Goal: Task Accomplishment & Management: Complete application form

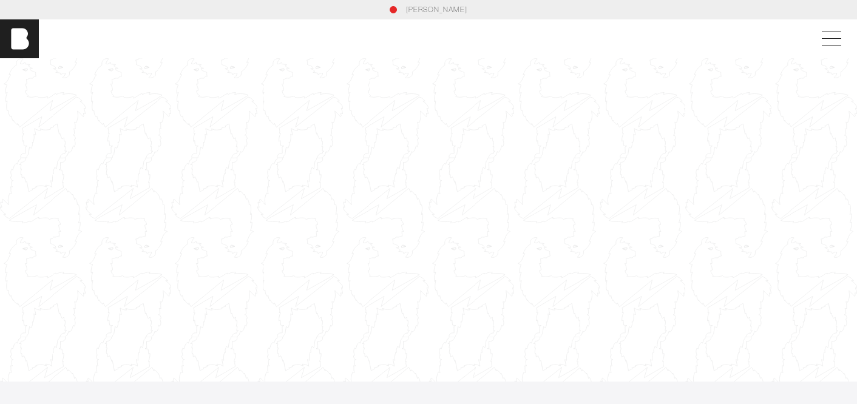
scroll to position [12, 0]
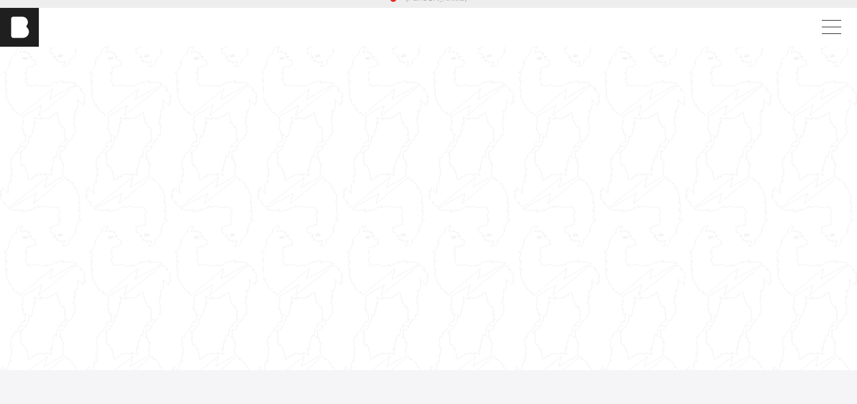
click at [731, 135] on div at bounding box center [429, 208] width 858 height 483
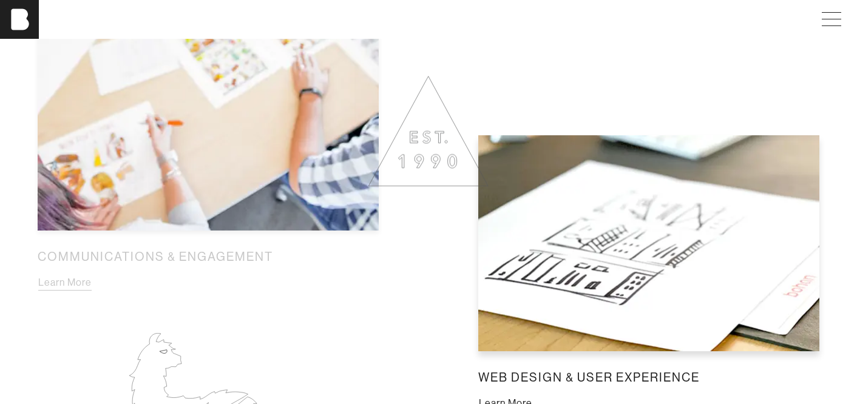
scroll to position [1444, 0]
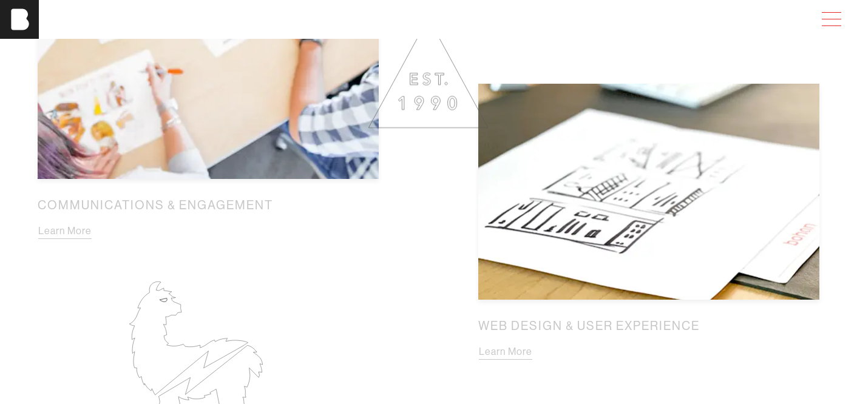
click at [841, 19] on span at bounding box center [829, 19] width 28 height 22
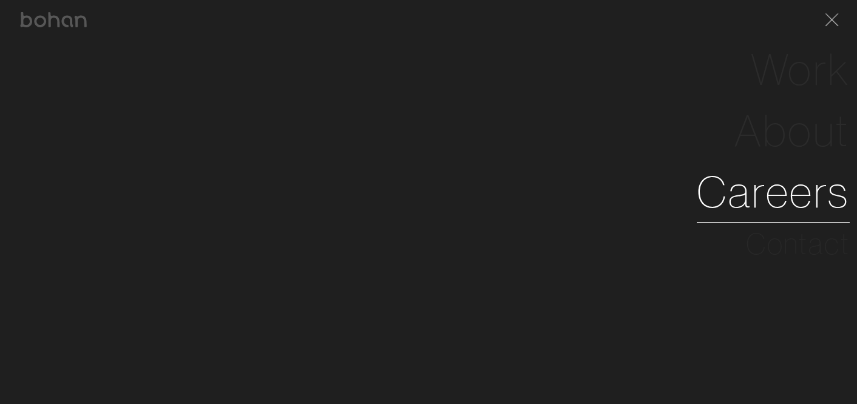
click at [809, 201] on link "Careers" at bounding box center [773, 191] width 153 height 61
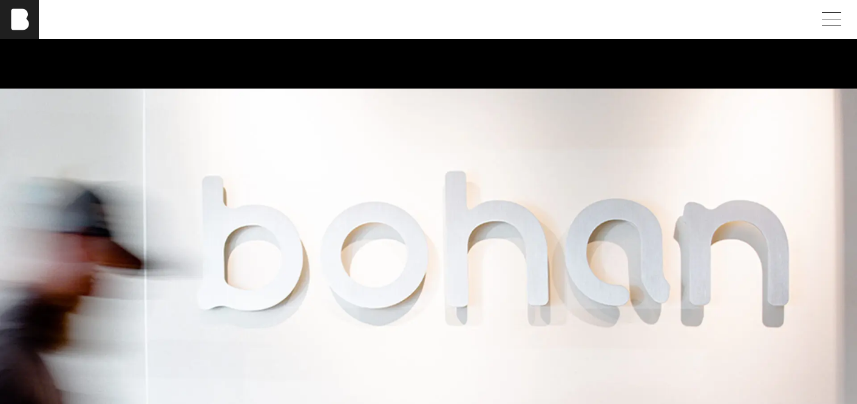
scroll to position [722, 0]
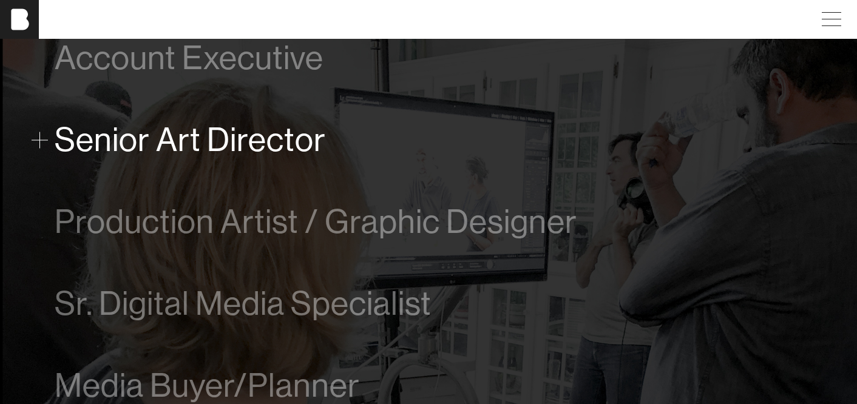
click at [278, 151] on span "Senior Art Director" at bounding box center [190, 139] width 271 height 37
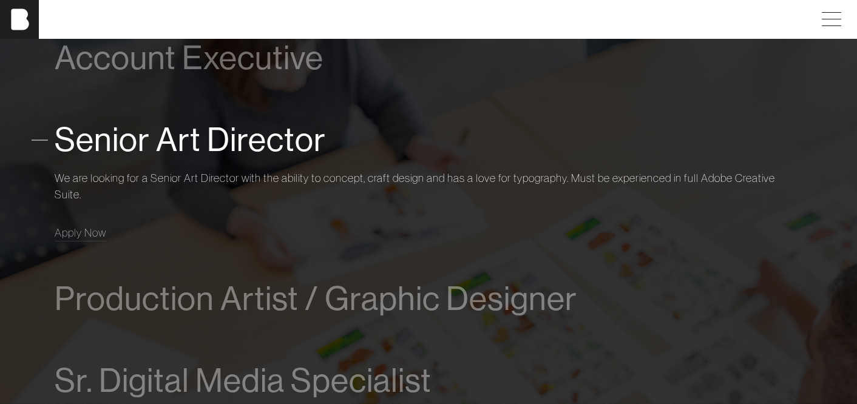
scroll to position [781, 0]
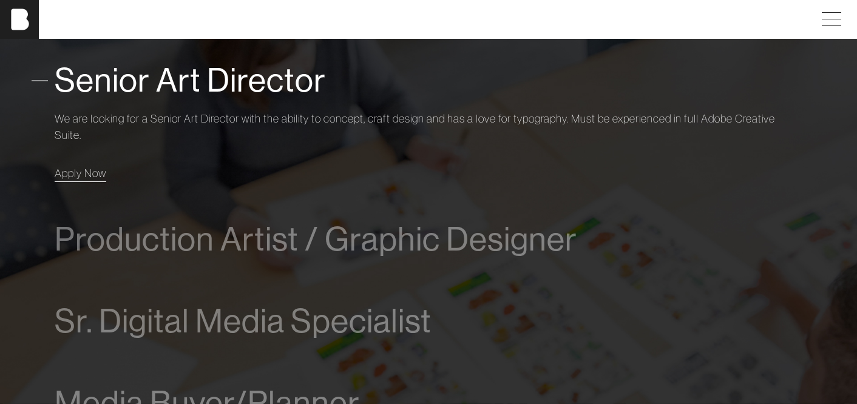
click at [89, 178] on span "Apply Now" at bounding box center [81, 173] width 52 height 14
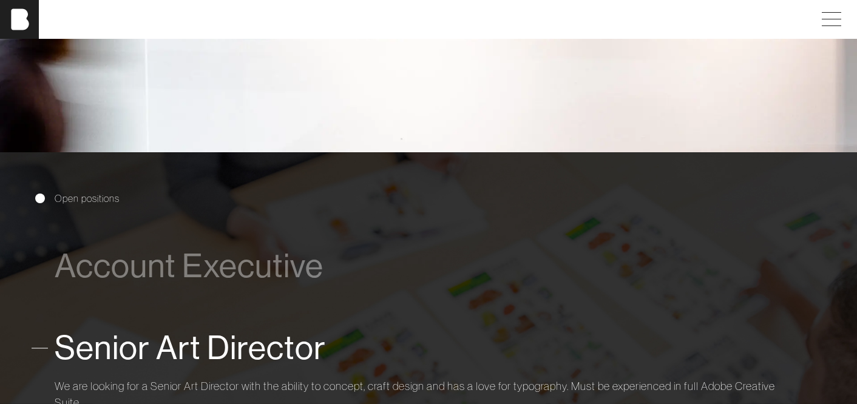
scroll to position [871, 0]
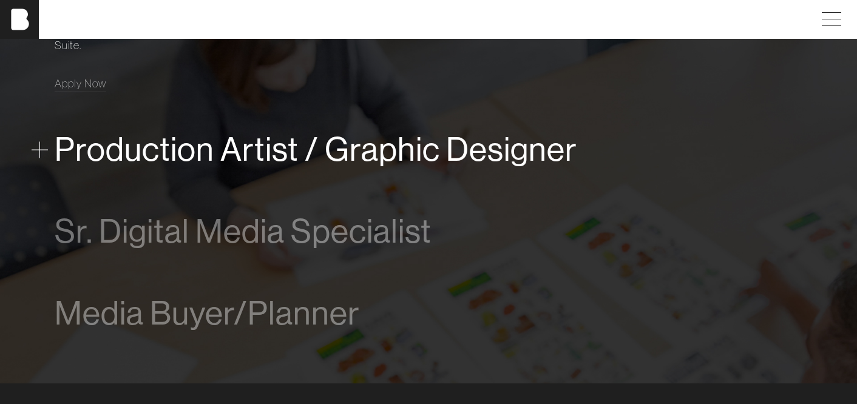
click at [225, 154] on span "Production Artist / Graphic Designer" at bounding box center [316, 149] width 523 height 37
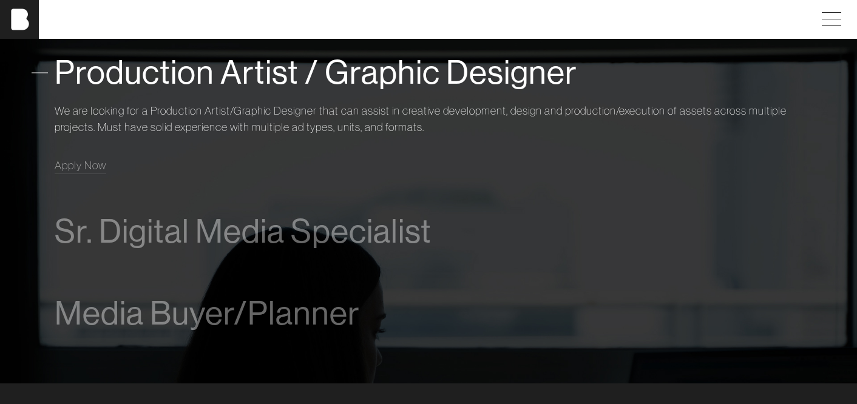
scroll to position [866, 0]
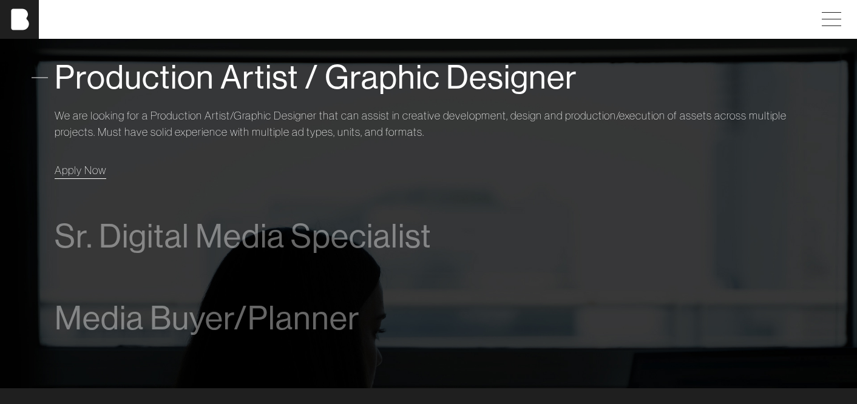
click at [78, 174] on span "Apply Now" at bounding box center [81, 170] width 52 height 14
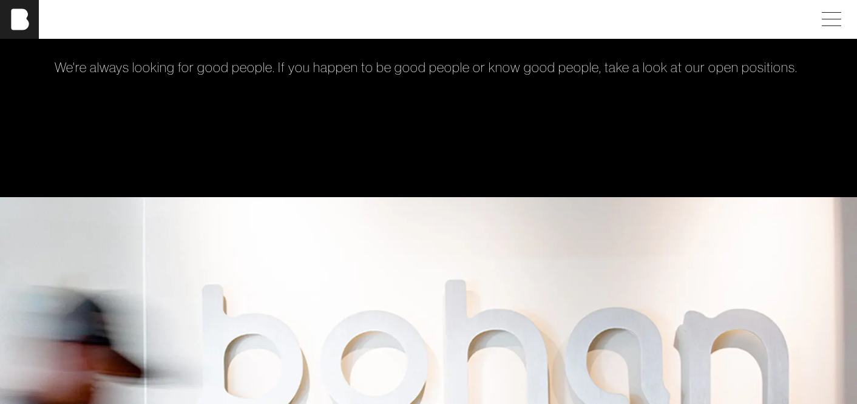
scroll to position [0, 0]
